Goal: Transaction & Acquisition: Purchase product/service

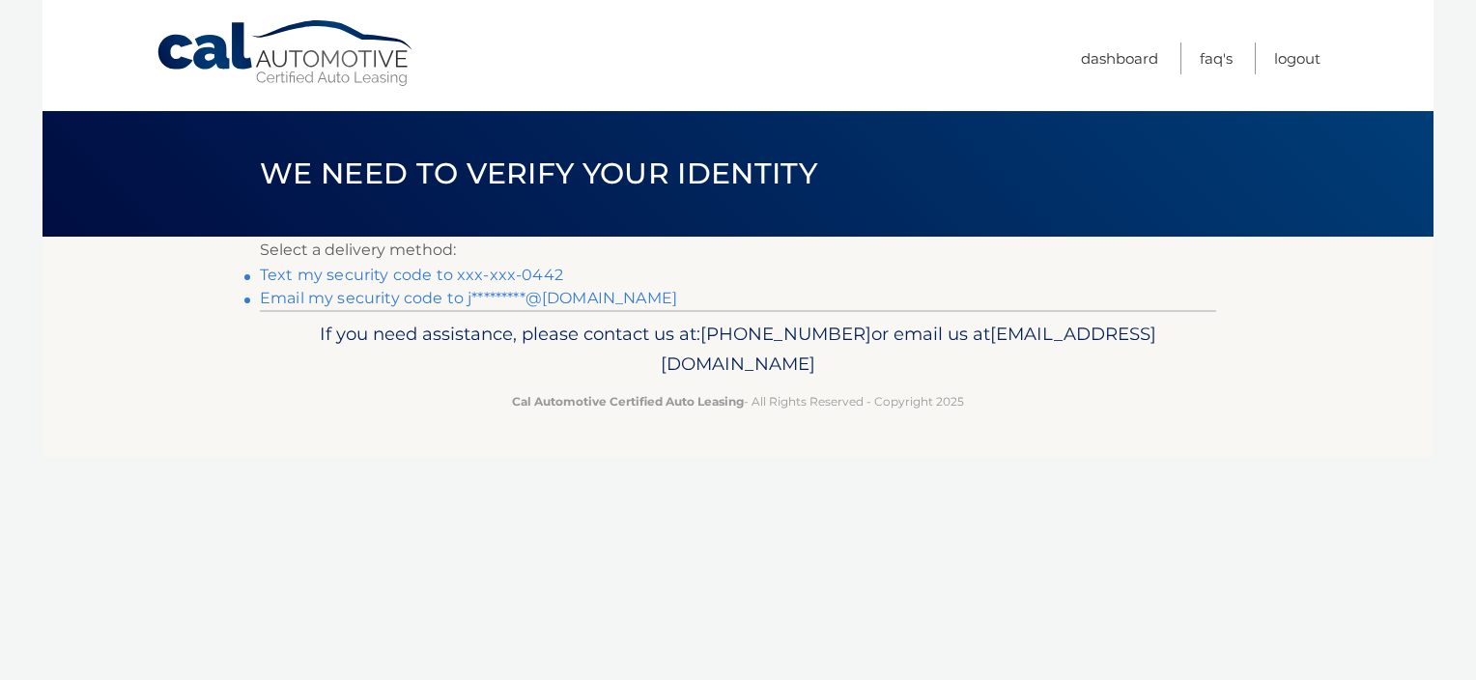
click at [398, 271] on link "Text my security code to xxx-xxx-0442" at bounding box center [411, 275] width 303 height 18
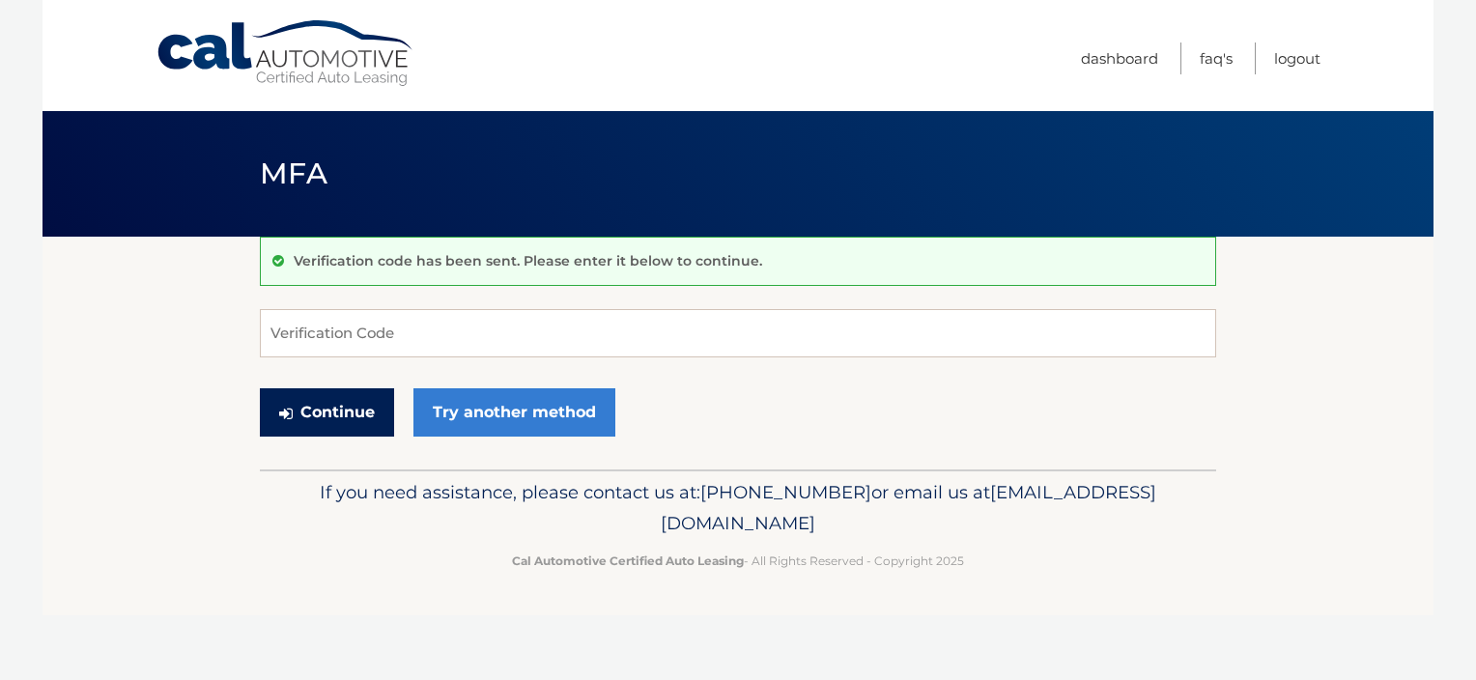
click at [332, 407] on button "Continue" at bounding box center [327, 412] width 134 height 48
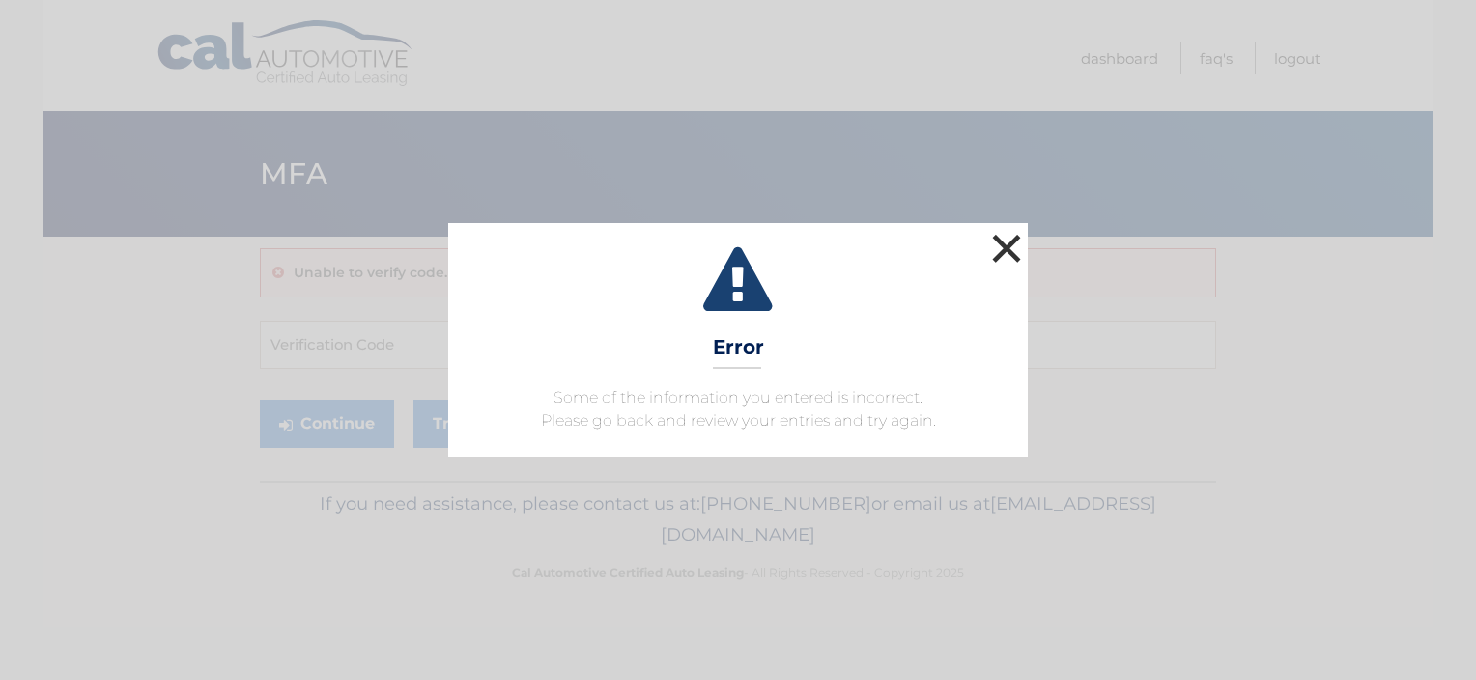
click at [998, 240] on button "×" at bounding box center [1006, 248] width 39 height 39
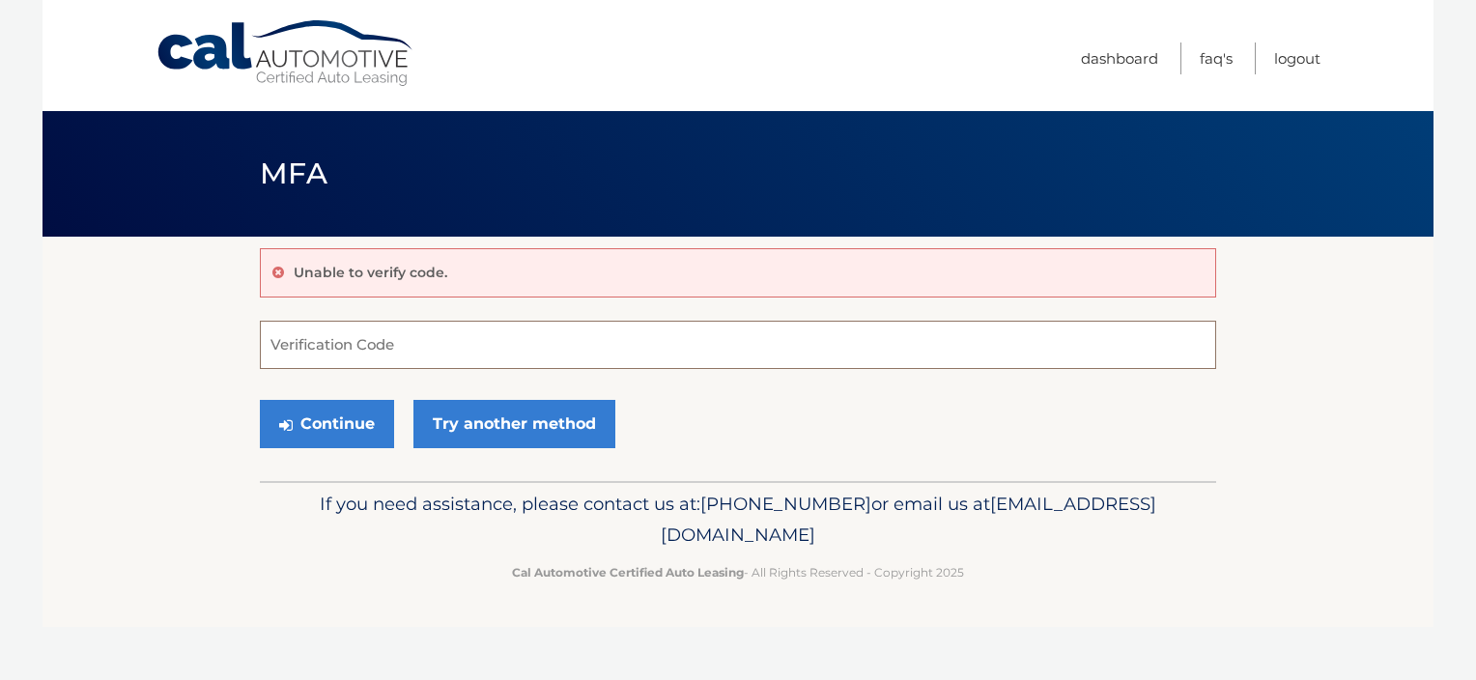
click at [430, 343] on input "Verification Code" at bounding box center [738, 345] width 956 height 48
type input "982398"
click at [260, 400] on button "Continue" at bounding box center [327, 424] width 134 height 48
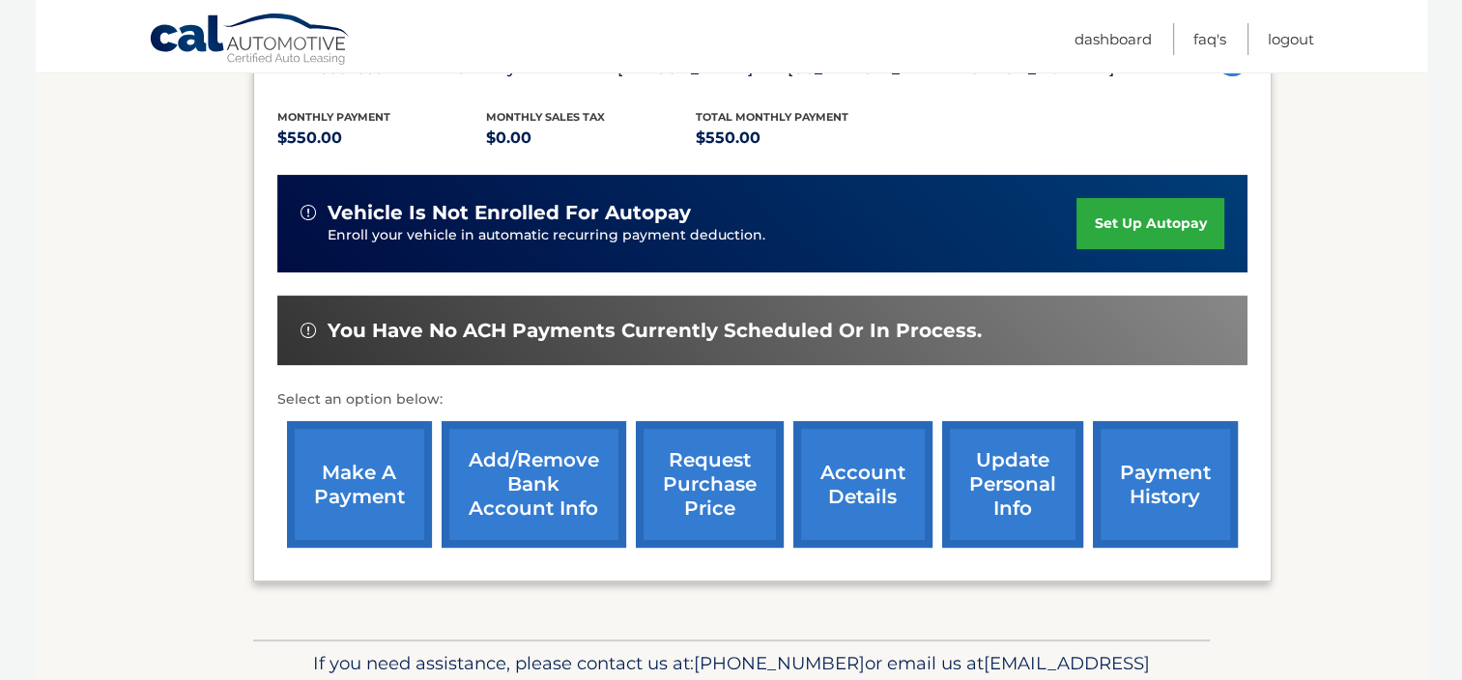
scroll to position [386, 0]
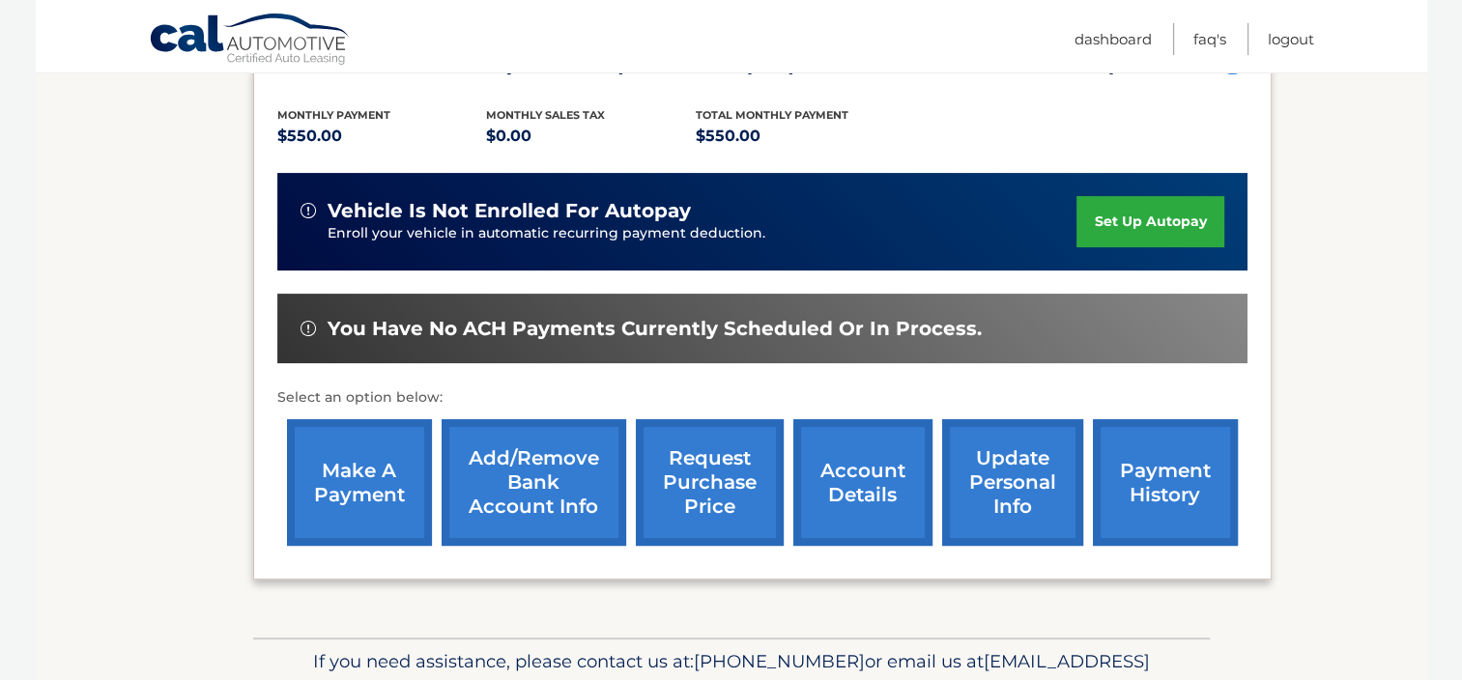
click at [378, 475] on link "make a payment" at bounding box center [359, 482] width 145 height 127
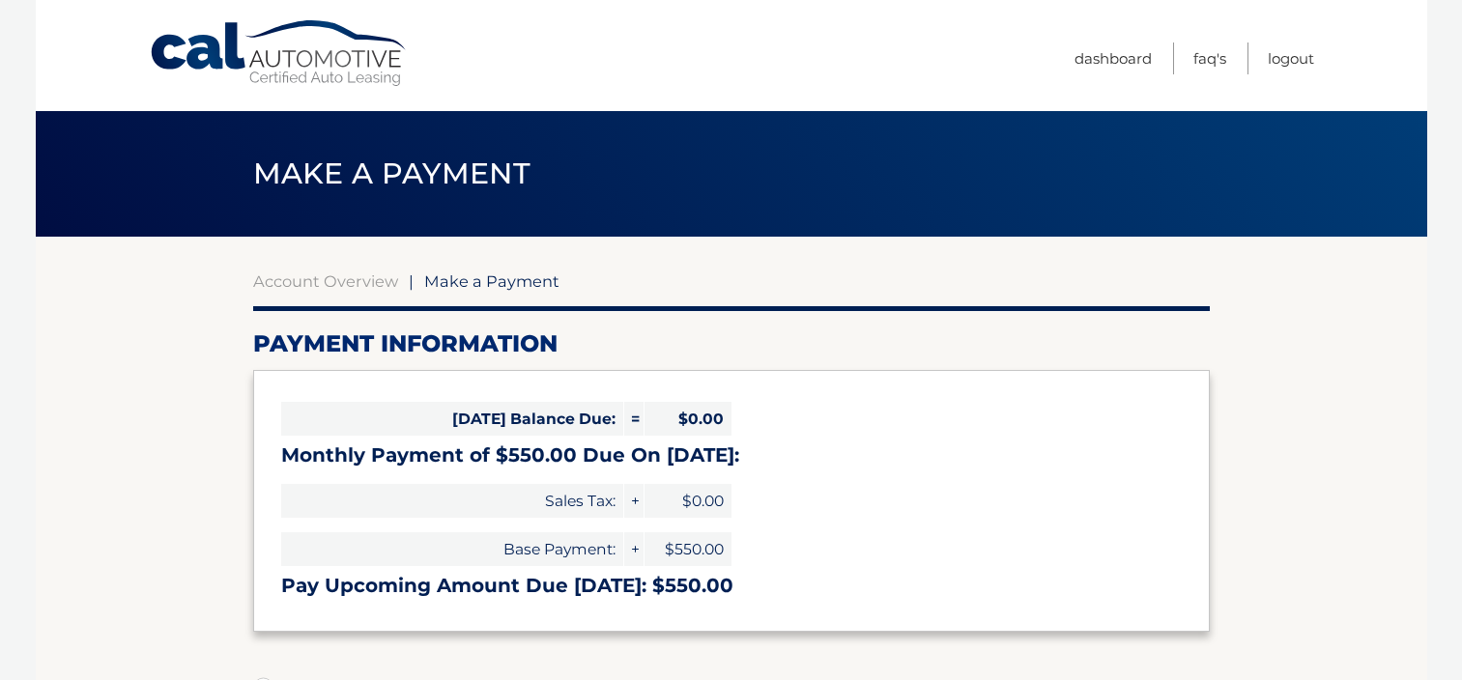
select select "MDU2NjNkNmUtYWEzYi00MzI4LWI3YTQtYzU5MGIzYTM0MWQy"
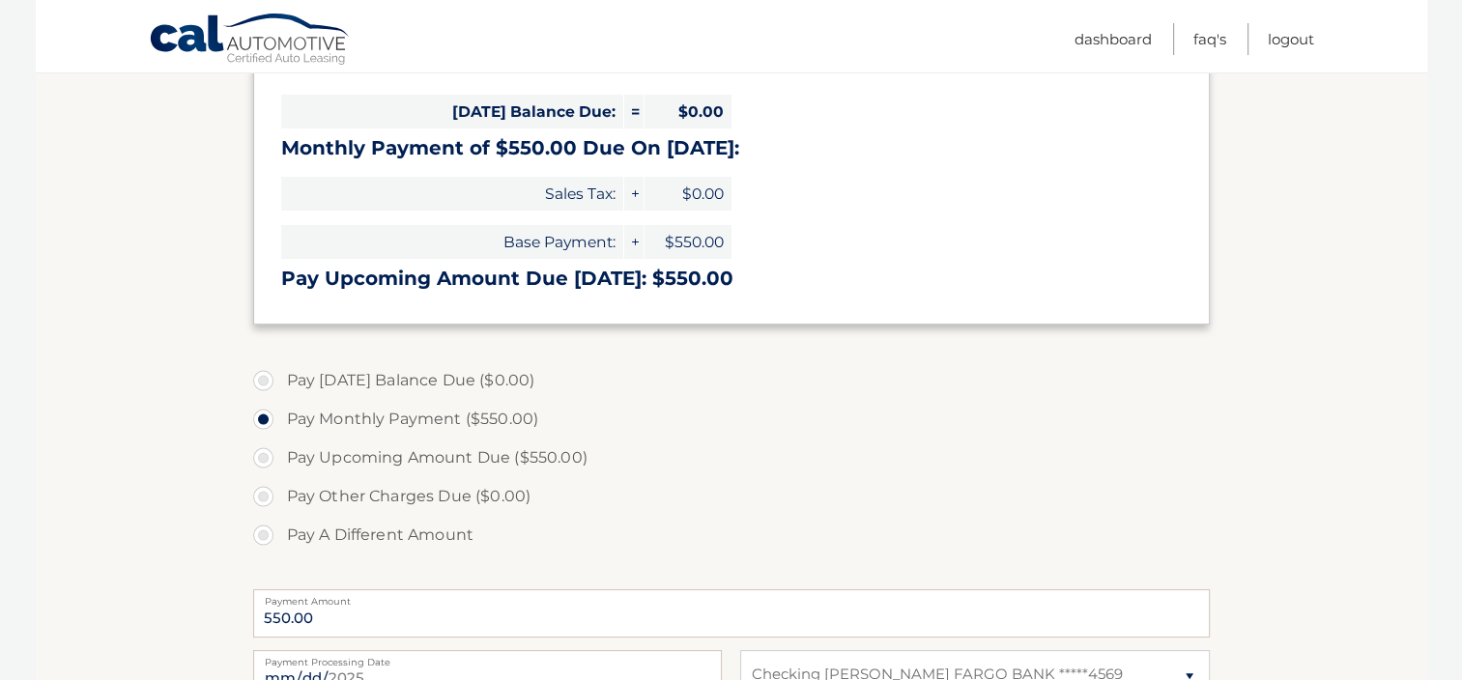
scroll to position [309, 0]
click at [269, 448] on label "Pay Upcoming Amount Due ($550.00)" at bounding box center [731, 456] width 956 height 39
click at [269, 448] on input "Pay Upcoming Amount Due ($550.00)" at bounding box center [270, 452] width 19 height 31
radio input "true"
click at [266, 415] on label "Pay Monthly Payment ($550.00)" at bounding box center [731, 417] width 956 height 39
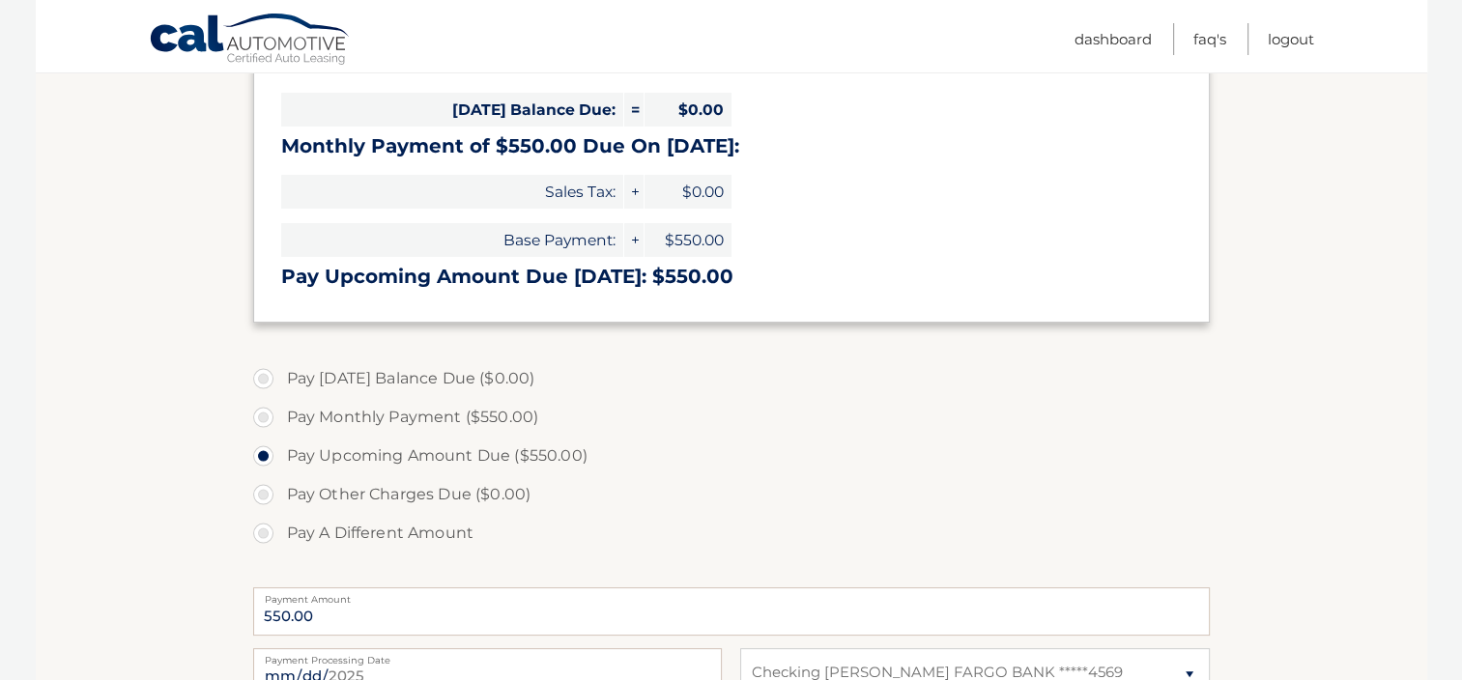
click at [266, 415] on input "Pay Monthly Payment ($550.00)" at bounding box center [270, 413] width 19 height 31
radio input "true"
click at [261, 437] on input "Pay Upcoming Amount Due ($550.00)" at bounding box center [270, 452] width 19 height 31
radio input "true"
click at [261, 398] on input "Pay Monthly Payment ($550.00)" at bounding box center [270, 413] width 19 height 31
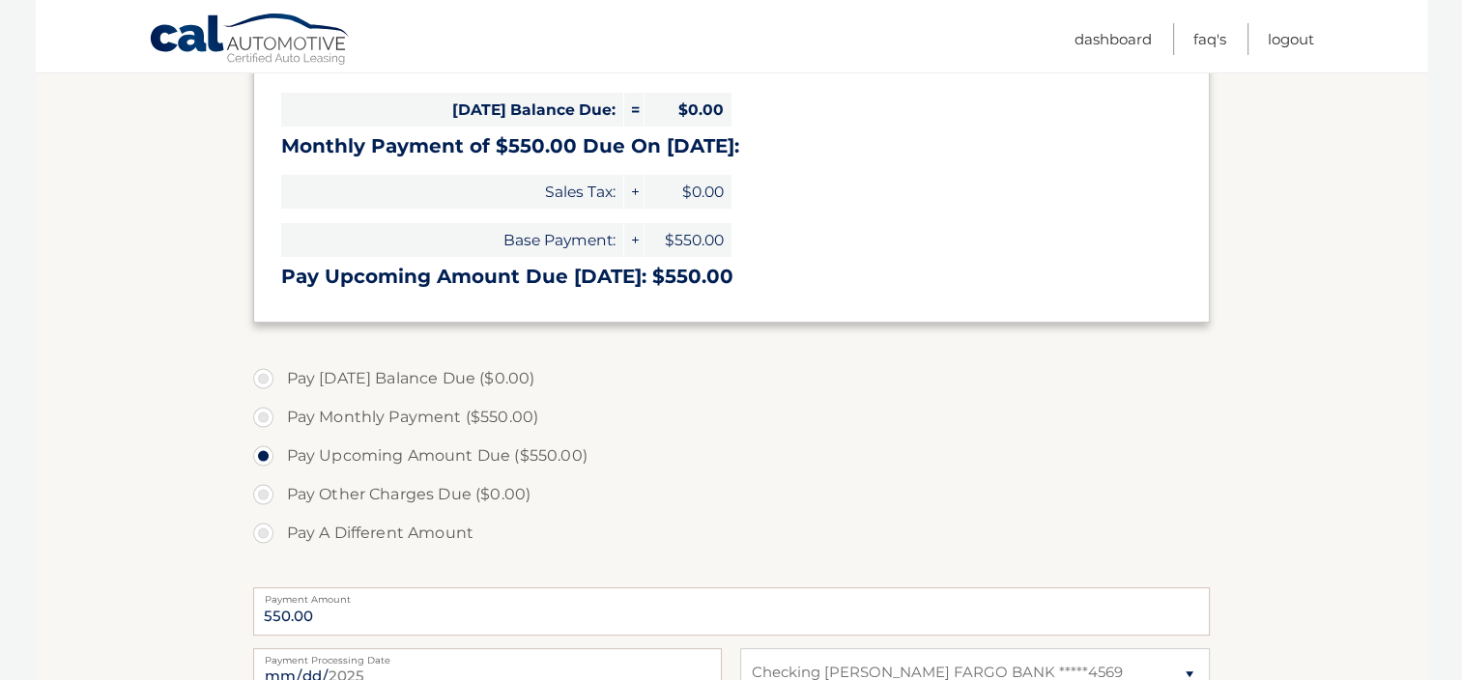
radio input "true"
click at [173, 437] on section "Account Overview | Make a Payment Payment Information [DATE] Balance Due: = $0.…" at bounding box center [731, 426] width 1391 height 997
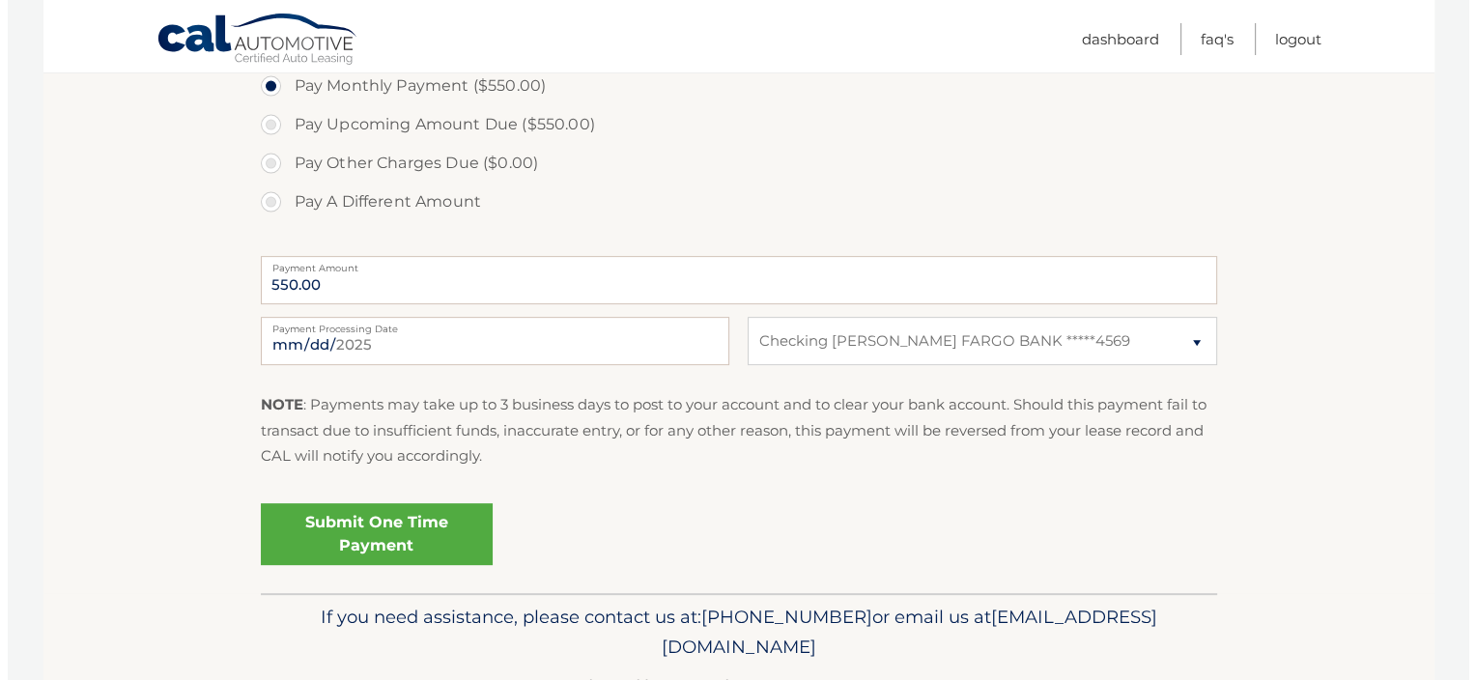
scroll to position [657, 0]
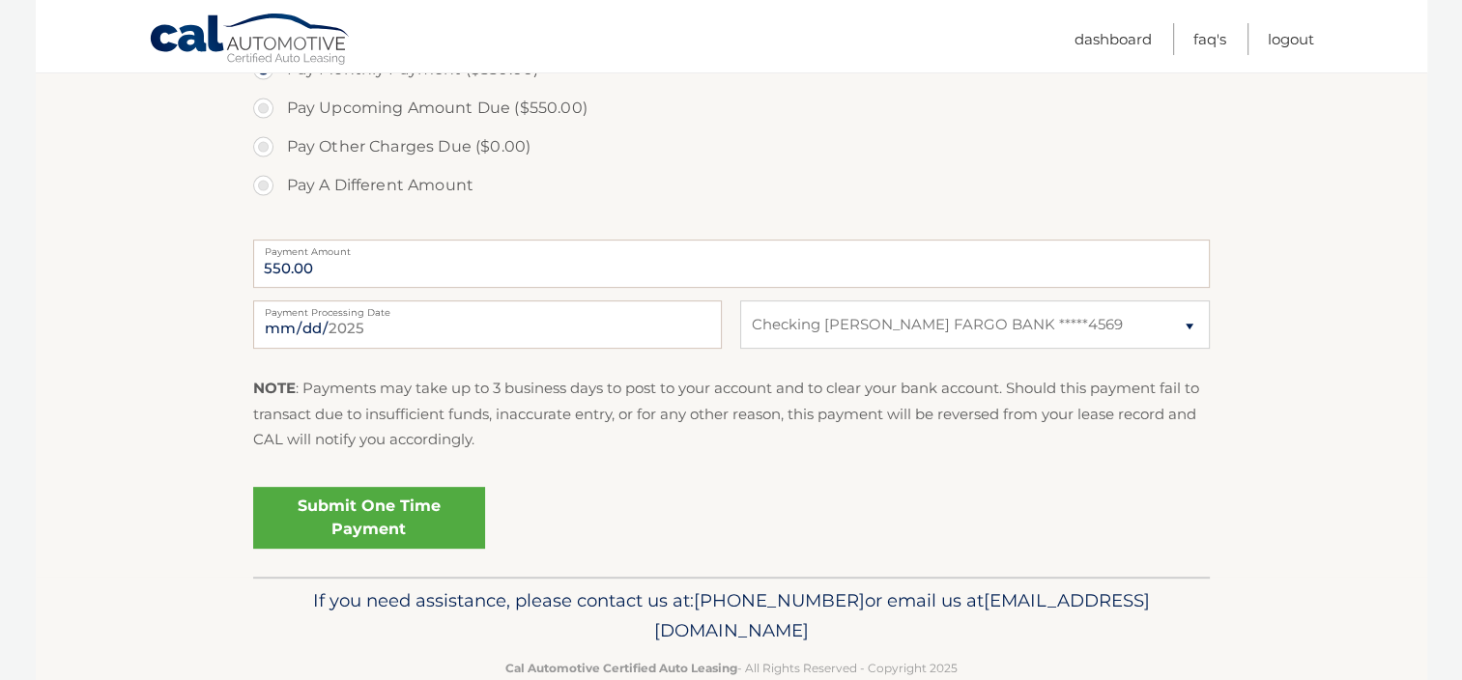
click at [371, 509] on link "Submit One Time Payment" at bounding box center [369, 518] width 232 height 62
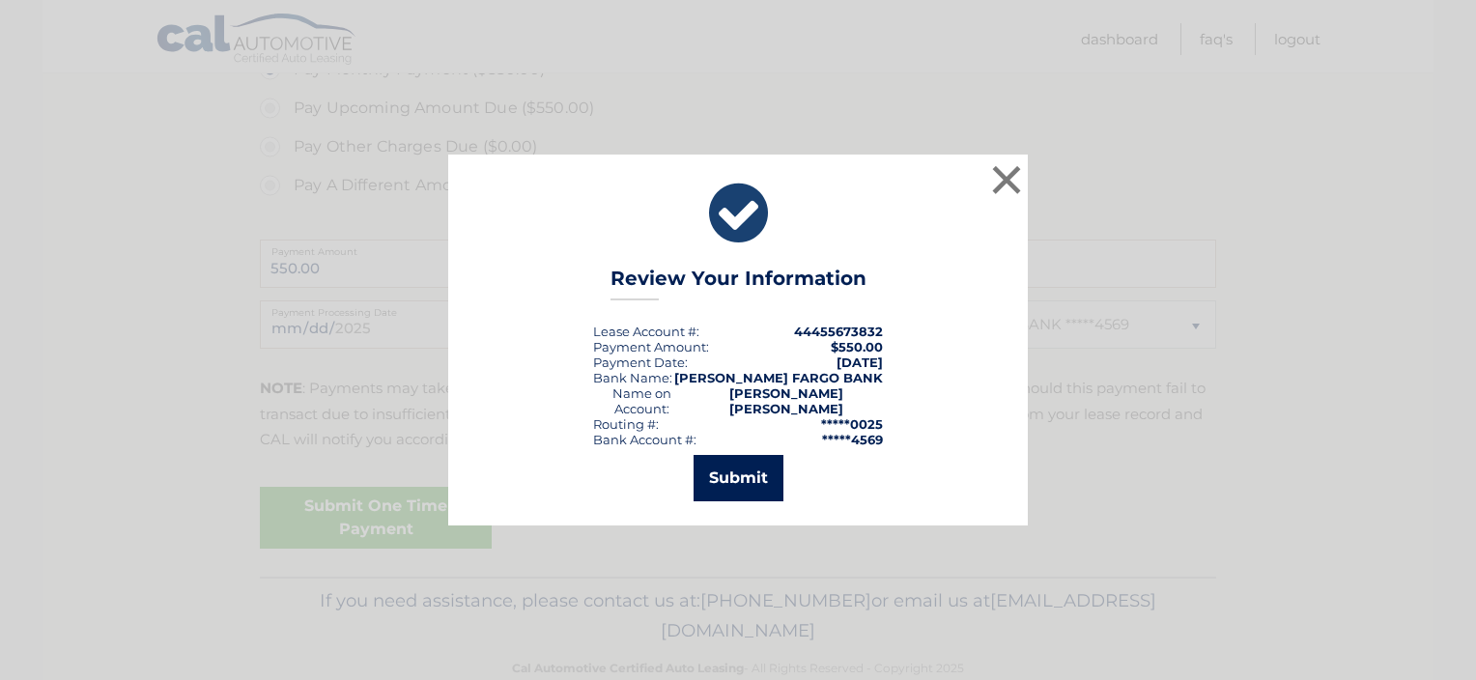
click at [742, 478] on button "Submit" at bounding box center [739, 478] width 90 height 46
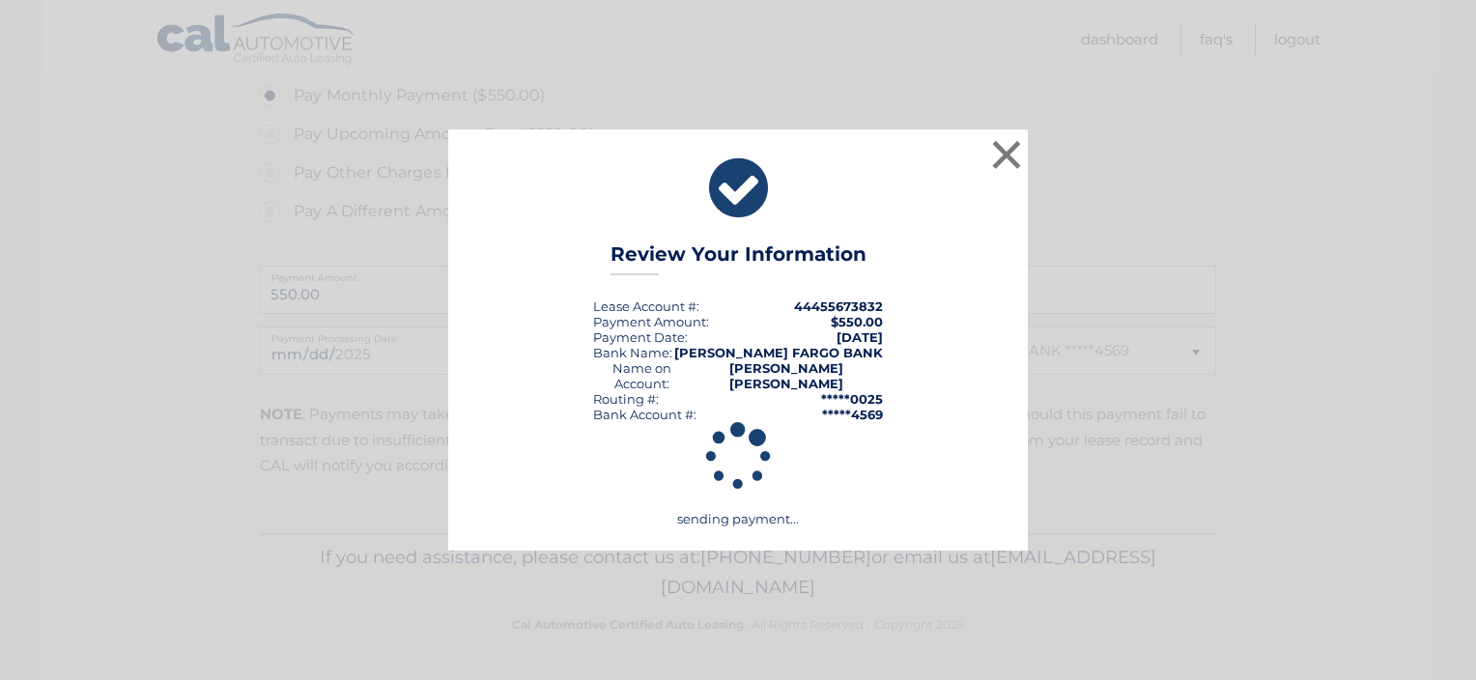
scroll to position [630, 0]
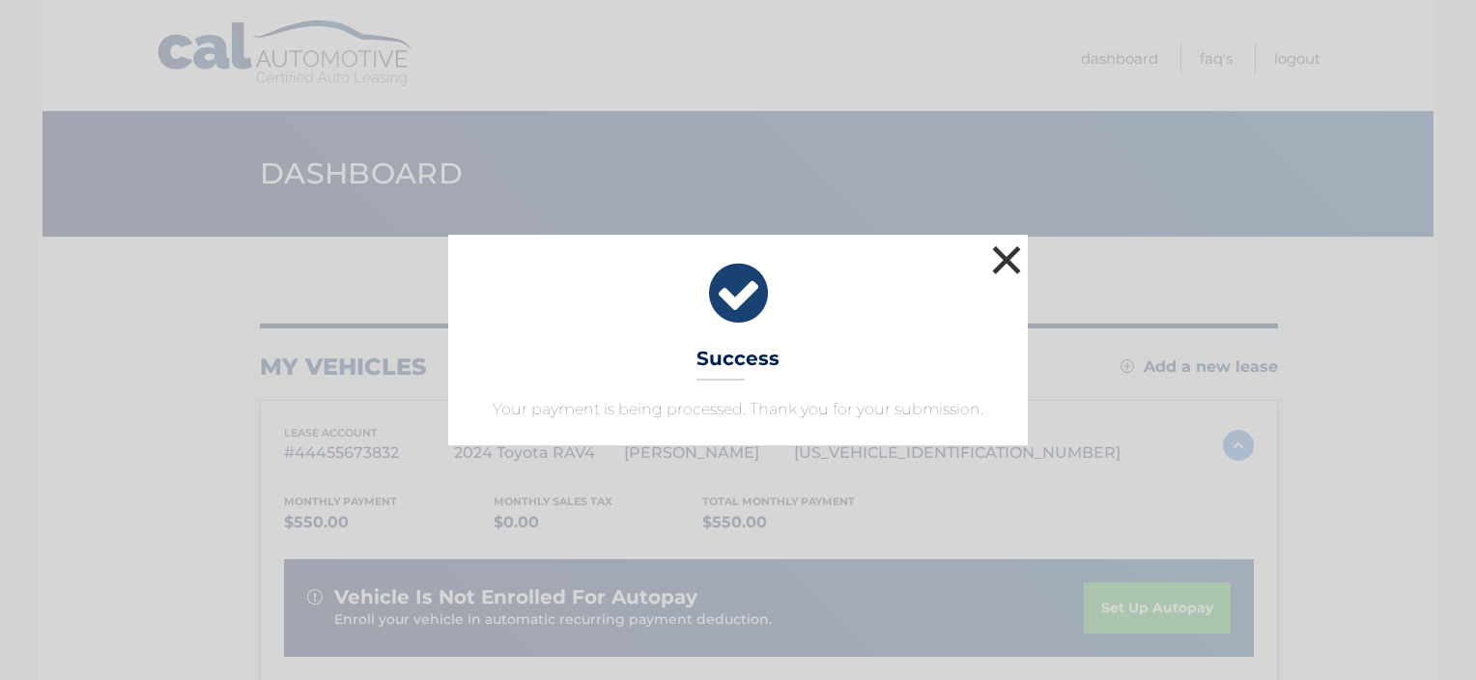
click at [1001, 263] on button "×" at bounding box center [1006, 260] width 39 height 39
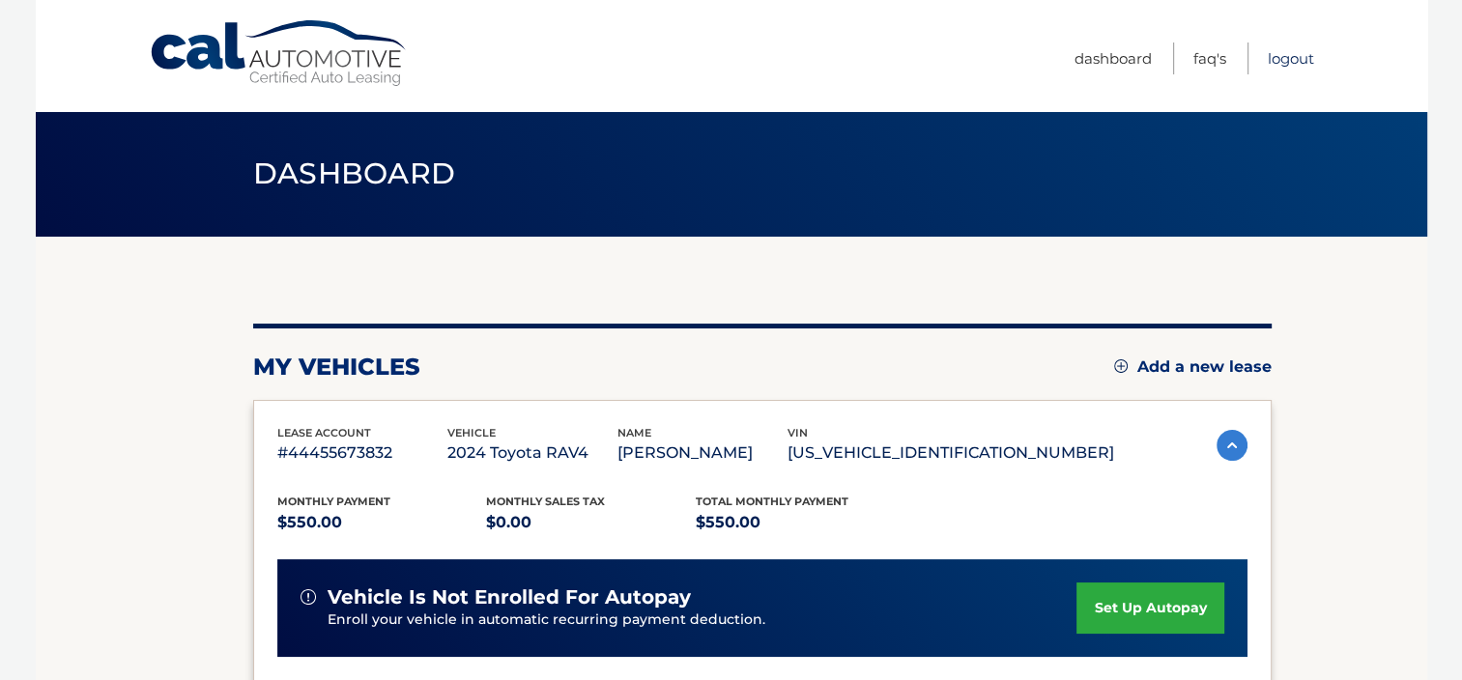
click at [1287, 58] on link "Logout" at bounding box center [1290, 59] width 46 height 32
